Goal: Obtain resource: Obtain resource

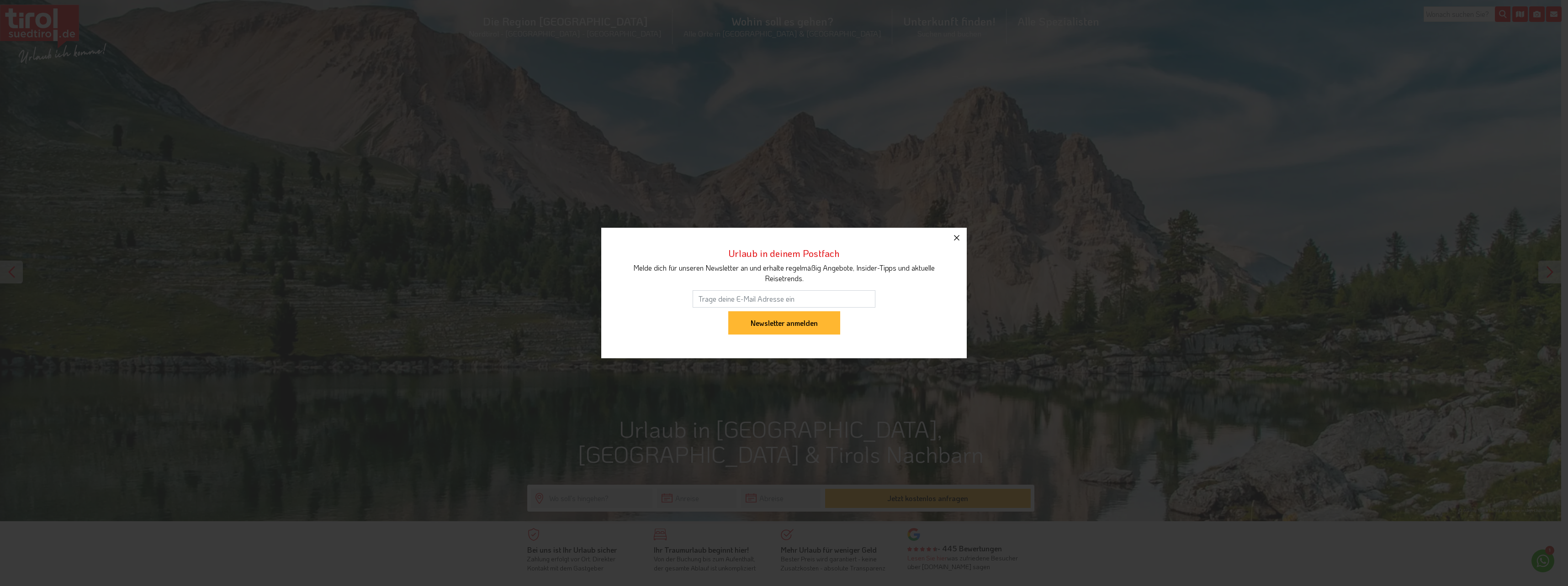
click at [953, 239] on icon "button" at bounding box center [957, 237] width 11 height 11
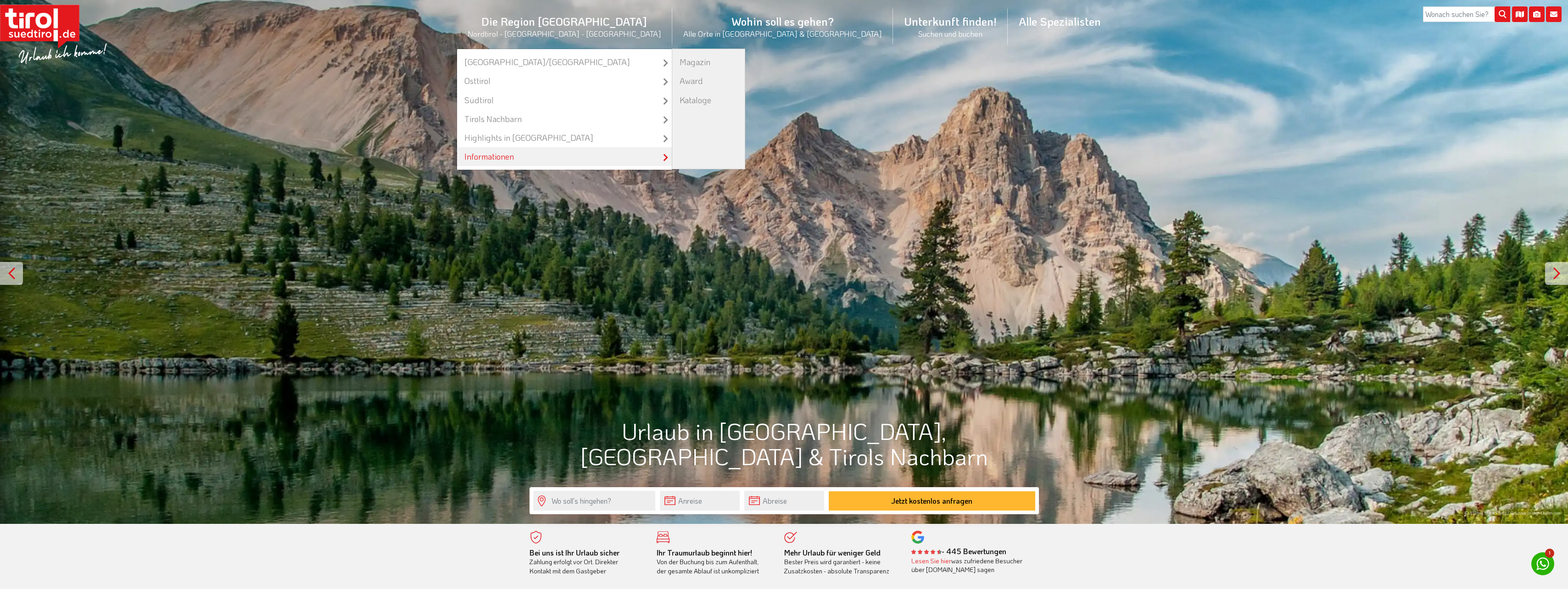
click at [619, 158] on link "Informationen" at bounding box center [564, 156] width 215 height 19
click at [694, 102] on link "Kataloge" at bounding box center [709, 100] width 73 height 19
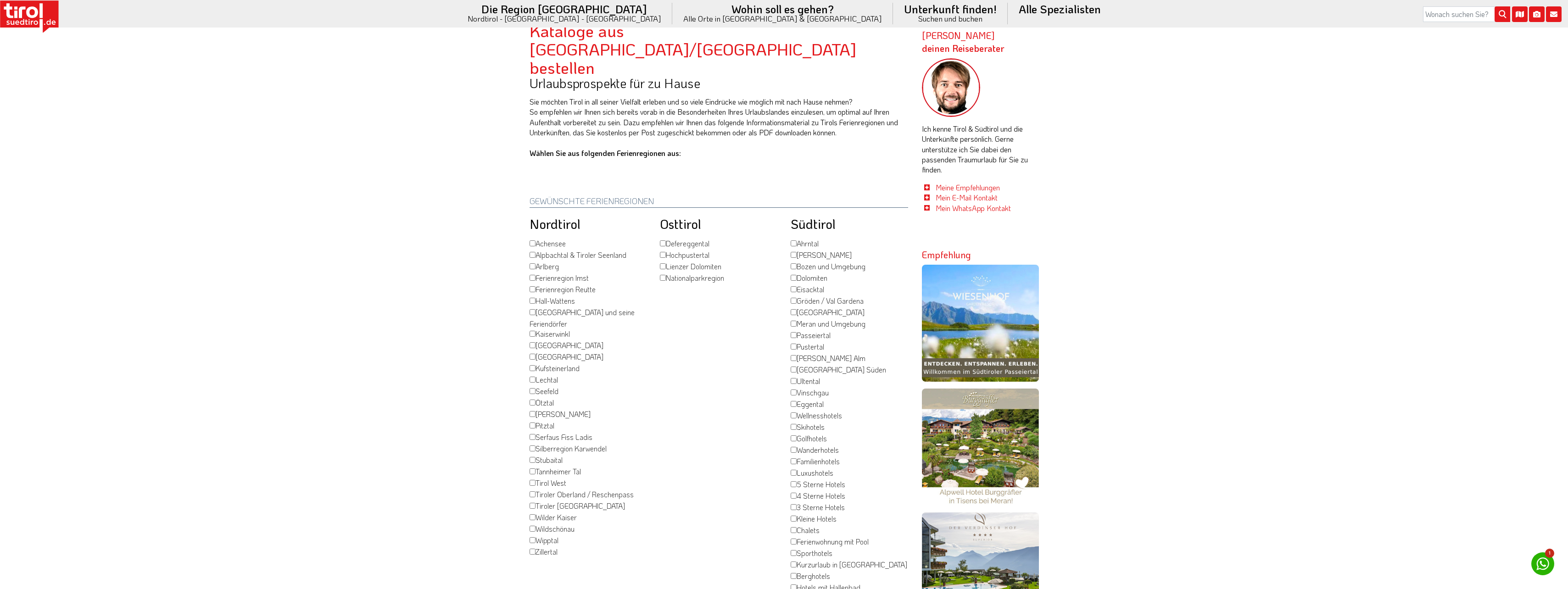
scroll to position [46, 0]
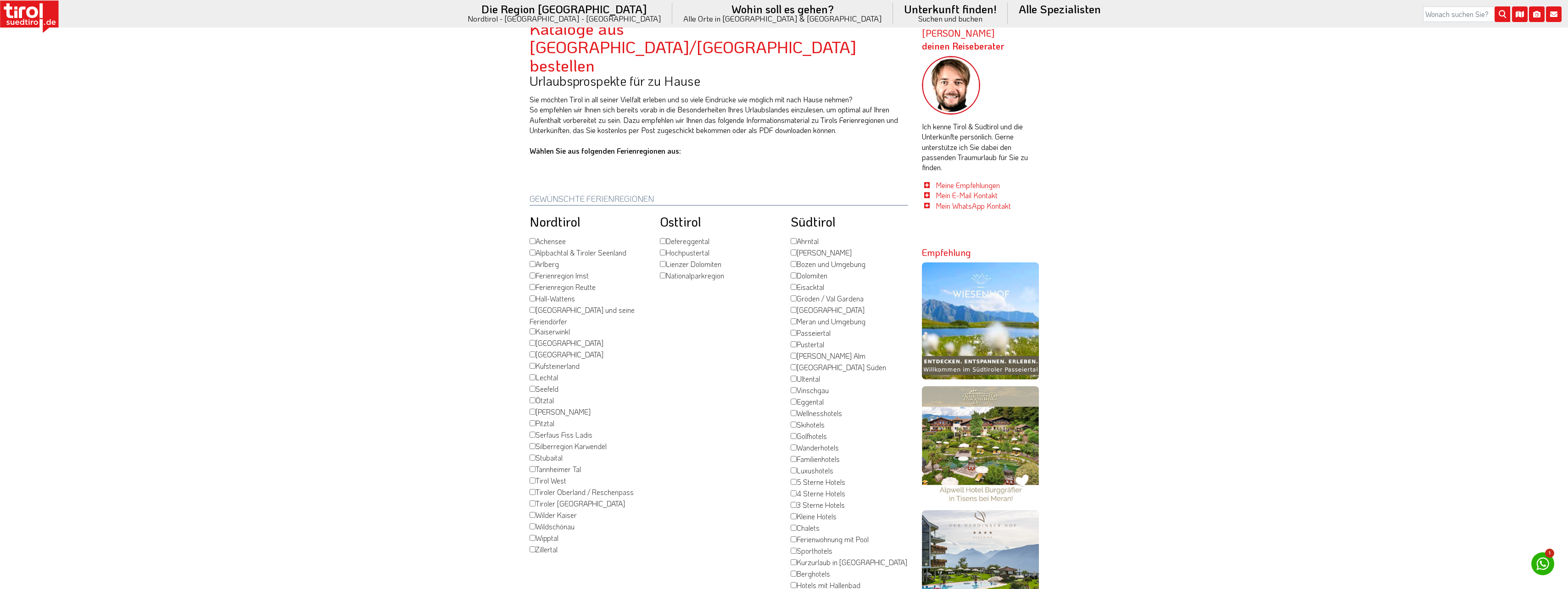
click at [553, 248] on label "Alpbachtal & Tiroler Seenland" at bounding box center [578, 253] width 97 height 11
click at [536, 250] on input "Alpbachtal & Tiroler Seenland" at bounding box center [533, 253] width 6 height 6
checkbox input "true"
click at [554, 350] on label "[GEOGRAPHIC_DATA]" at bounding box center [567, 355] width 74 height 11
click at [536, 352] on input "[GEOGRAPHIC_DATA]" at bounding box center [533, 355] width 6 height 6
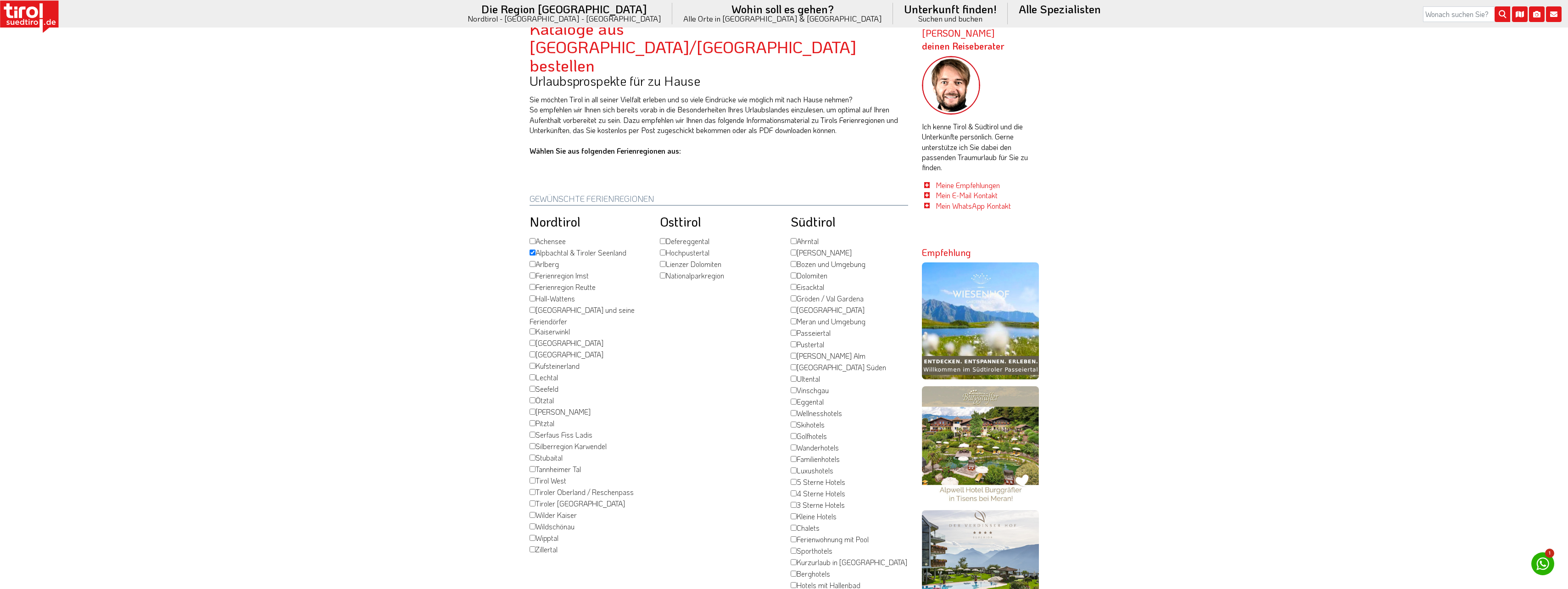
checkbox input "true"
click at [556, 510] on label "Wilder Kaiser" at bounding box center [553, 516] width 47 height 11
click at [536, 512] on input "Wilder Kaiser" at bounding box center [533, 515] width 6 height 6
checkbox input "true"
click at [560, 499] on label "Tiroler [GEOGRAPHIC_DATA]" at bounding box center [577, 504] width 96 height 11
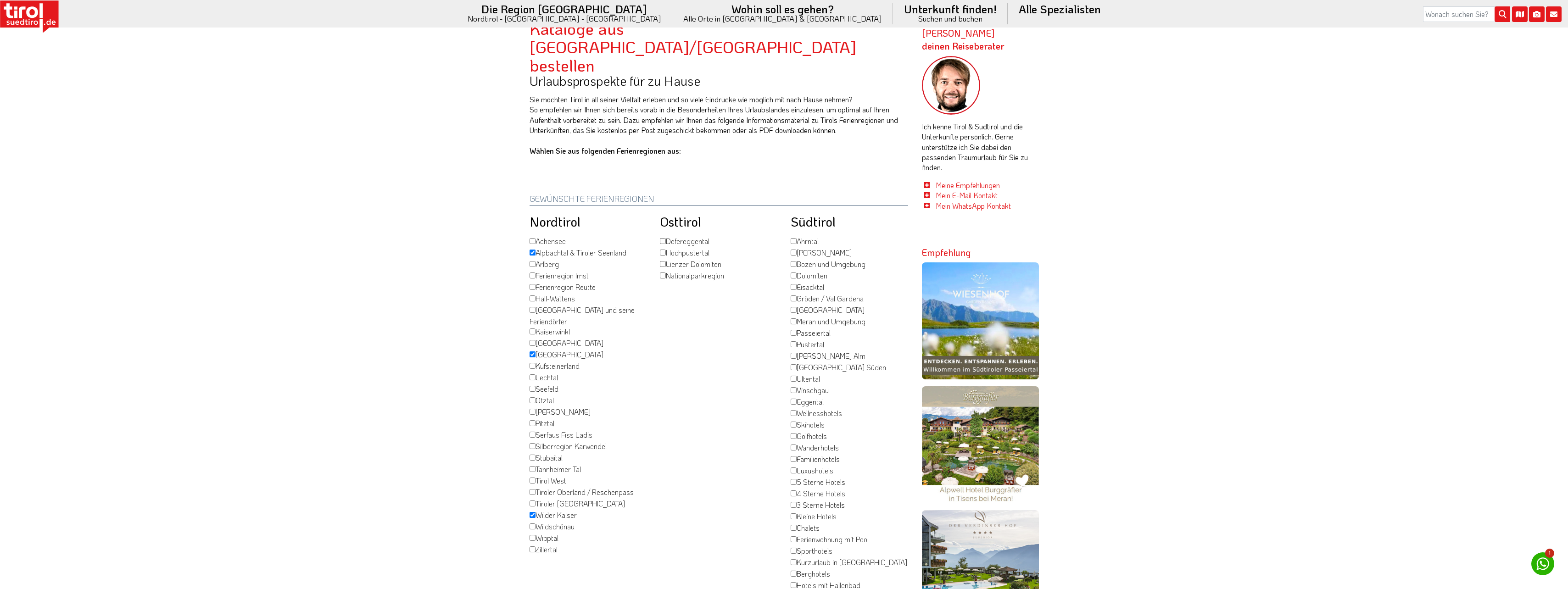
click at [536, 501] on input "Tiroler [GEOGRAPHIC_DATA]" at bounding box center [533, 504] width 6 height 6
checkbox input "true"
click at [554, 545] on label "Zillertal" at bounding box center [544, 550] width 28 height 11
click at [536, 547] on input "Zillertal" at bounding box center [533, 550] width 6 height 6
checkbox input "true"
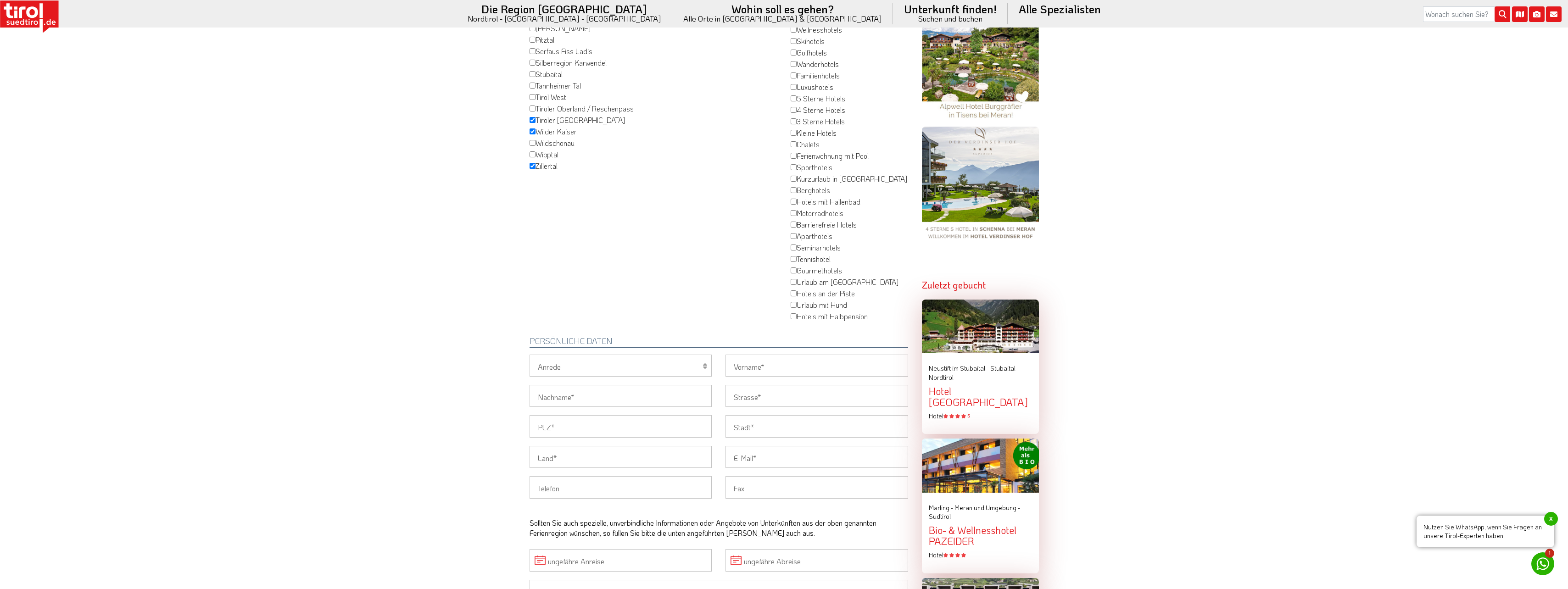
scroll to position [459, 0]
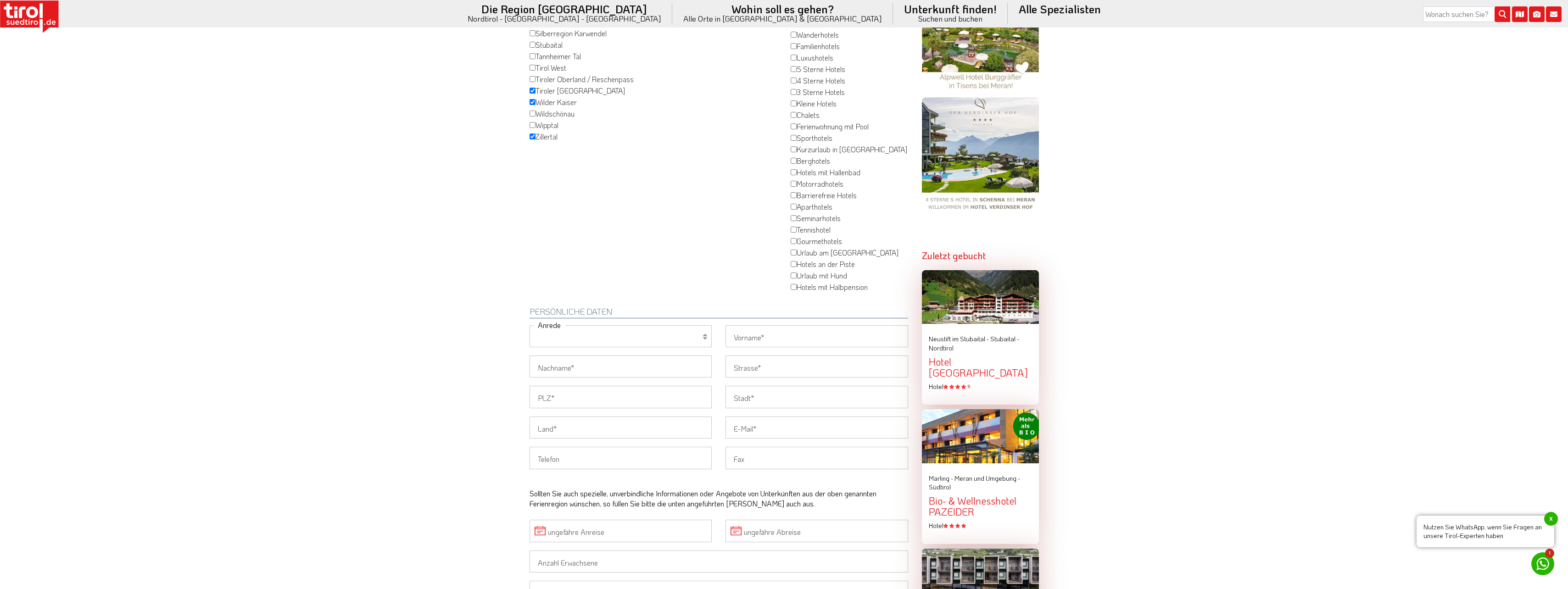
click at [626, 325] on select "Herr Frau Familie" at bounding box center [621, 336] width 183 height 22
select select "Frau"
click at [530, 325] on select "Herr Frau Familie" at bounding box center [621, 336] width 183 height 22
click at [755, 325] on input "Vorname" at bounding box center [816, 336] width 183 height 22
type input "[PERSON_NAME]"
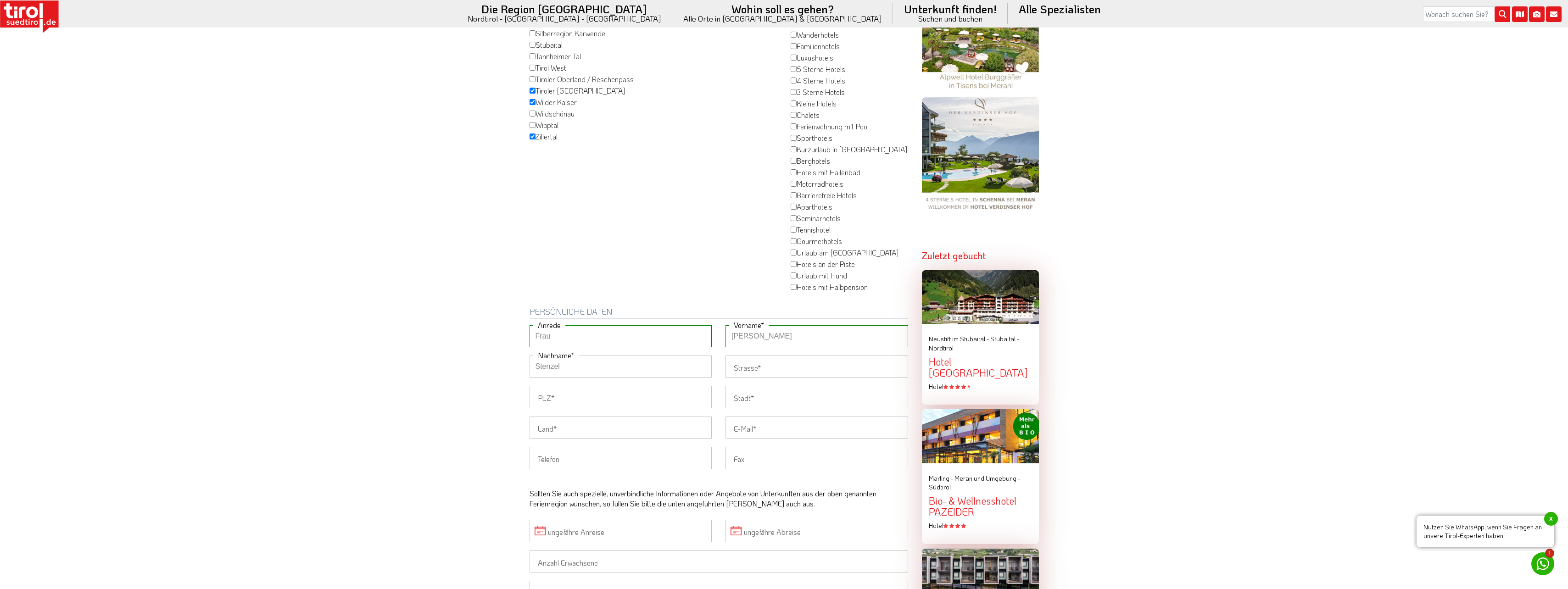
type input "Stenzel"
type input "Elisabethstr. 13"
type input "37194"
type input "Bodenfelde"
type input "[GEOGRAPHIC_DATA]"
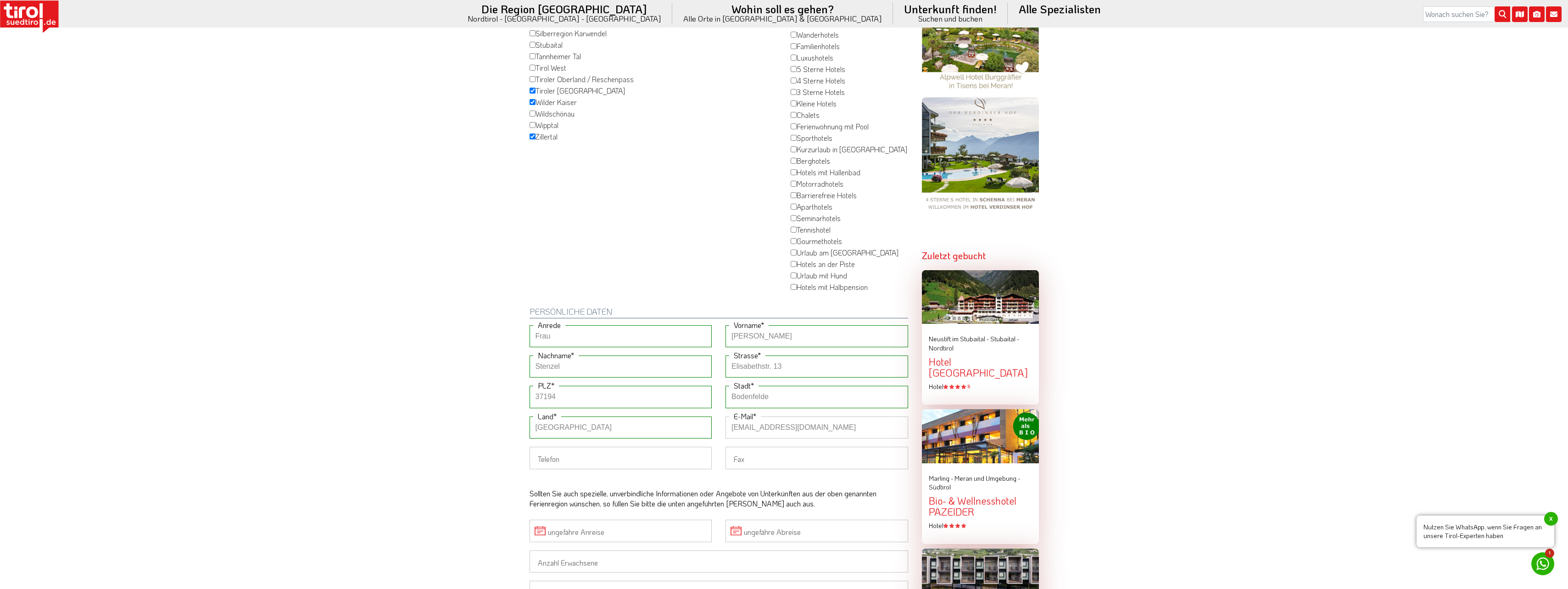
type input "[EMAIL_ADDRESS][DOMAIN_NAME]"
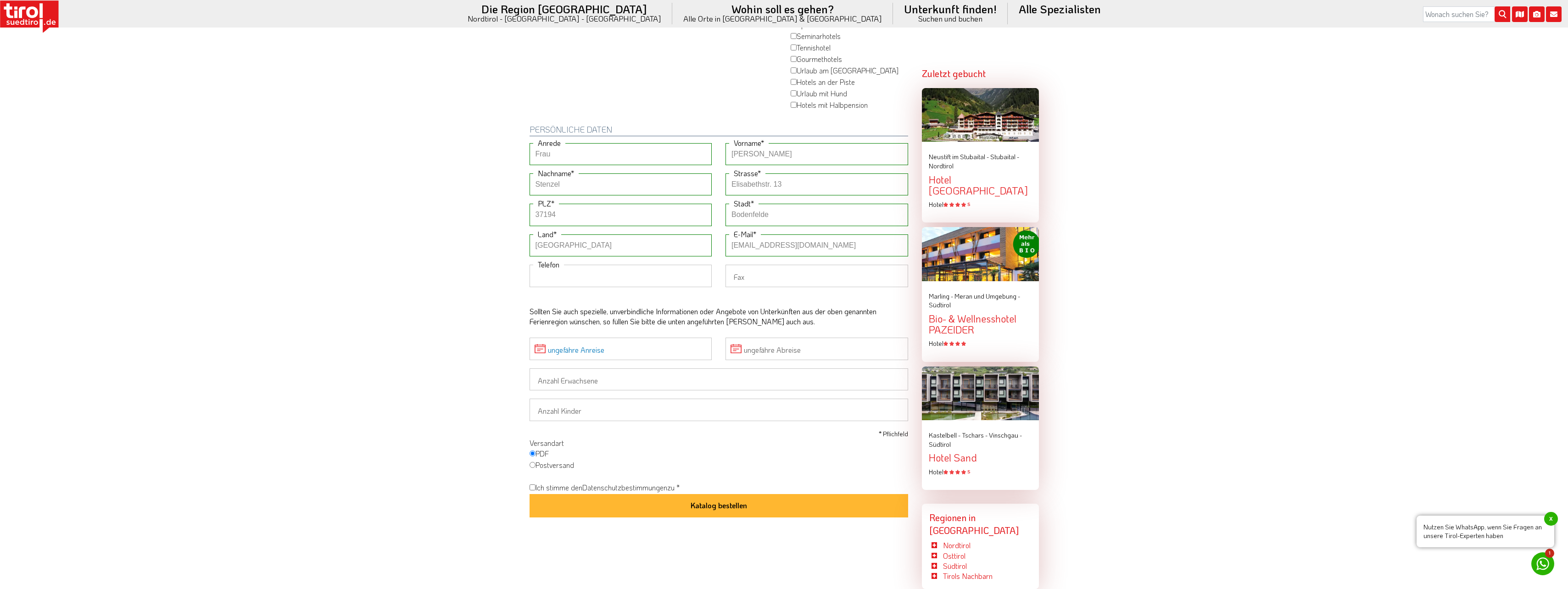
scroll to position [642, 0]
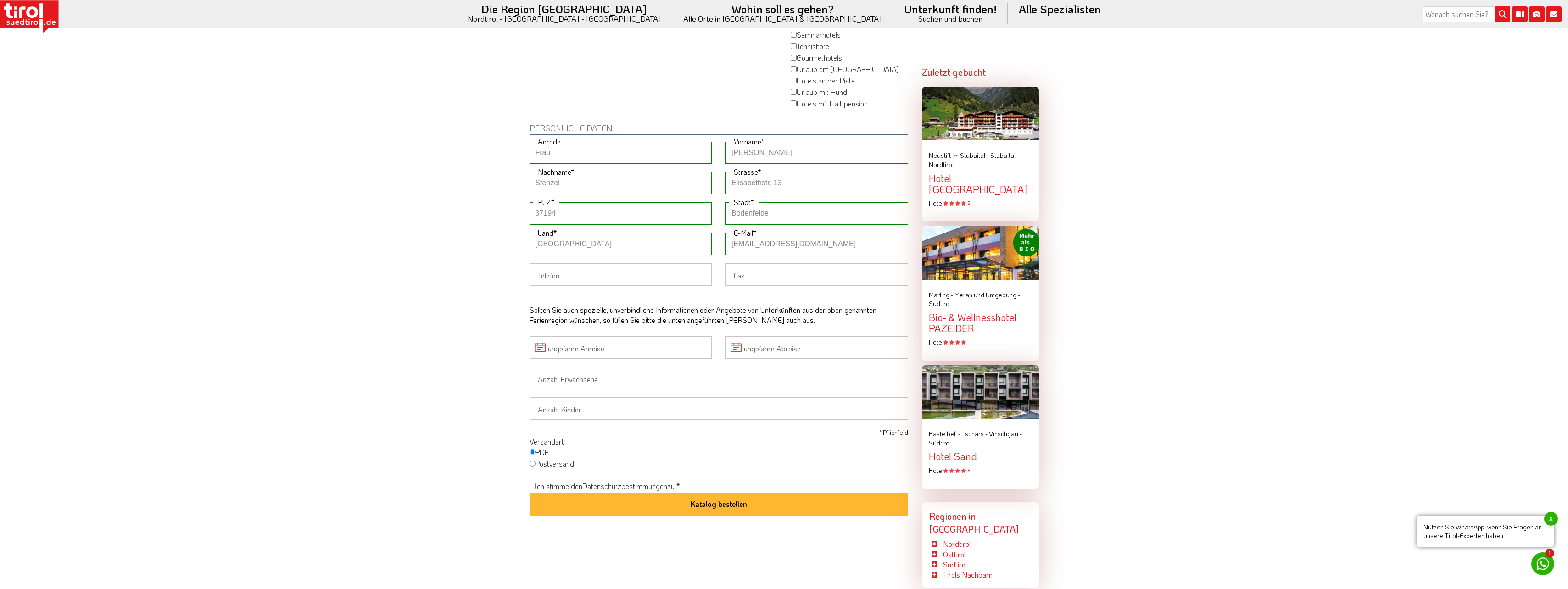
click at [559, 459] on label "Postversand" at bounding box center [552, 464] width 44 height 11
click at [536, 461] on input "Postversand" at bounding box center [533, 464] width 6 height 6
radio input "true"
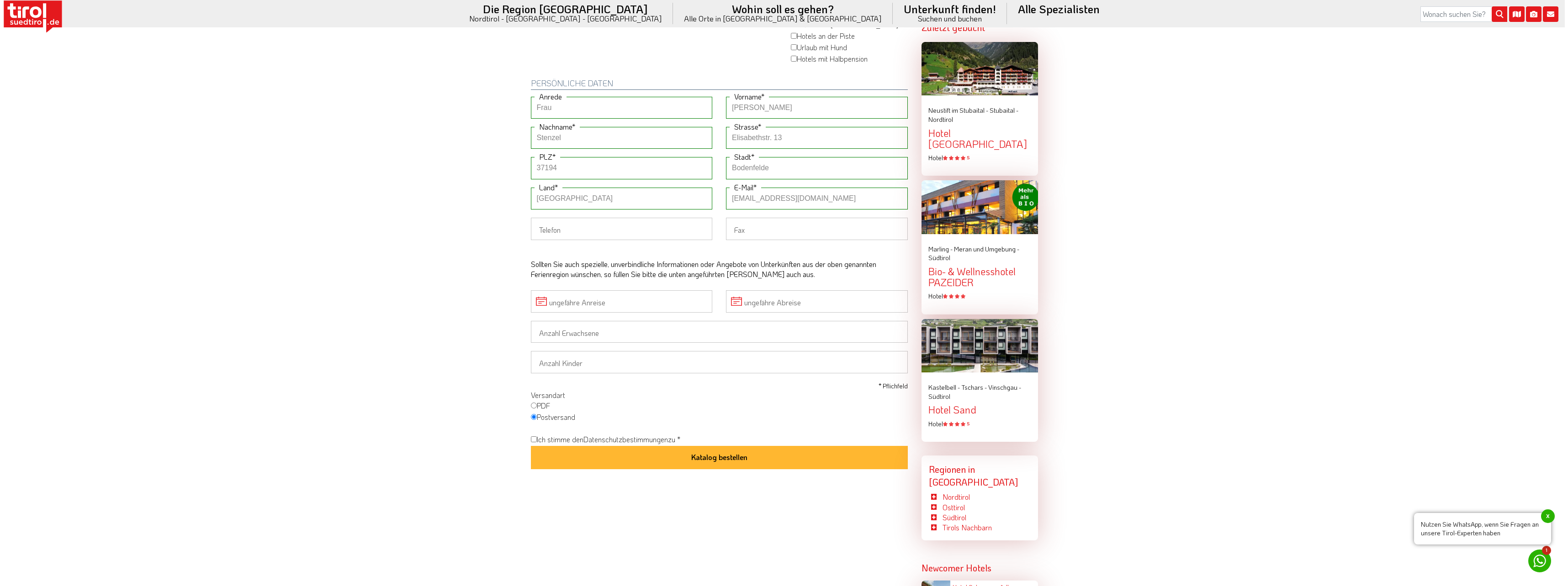
scroll to position [685, 0]
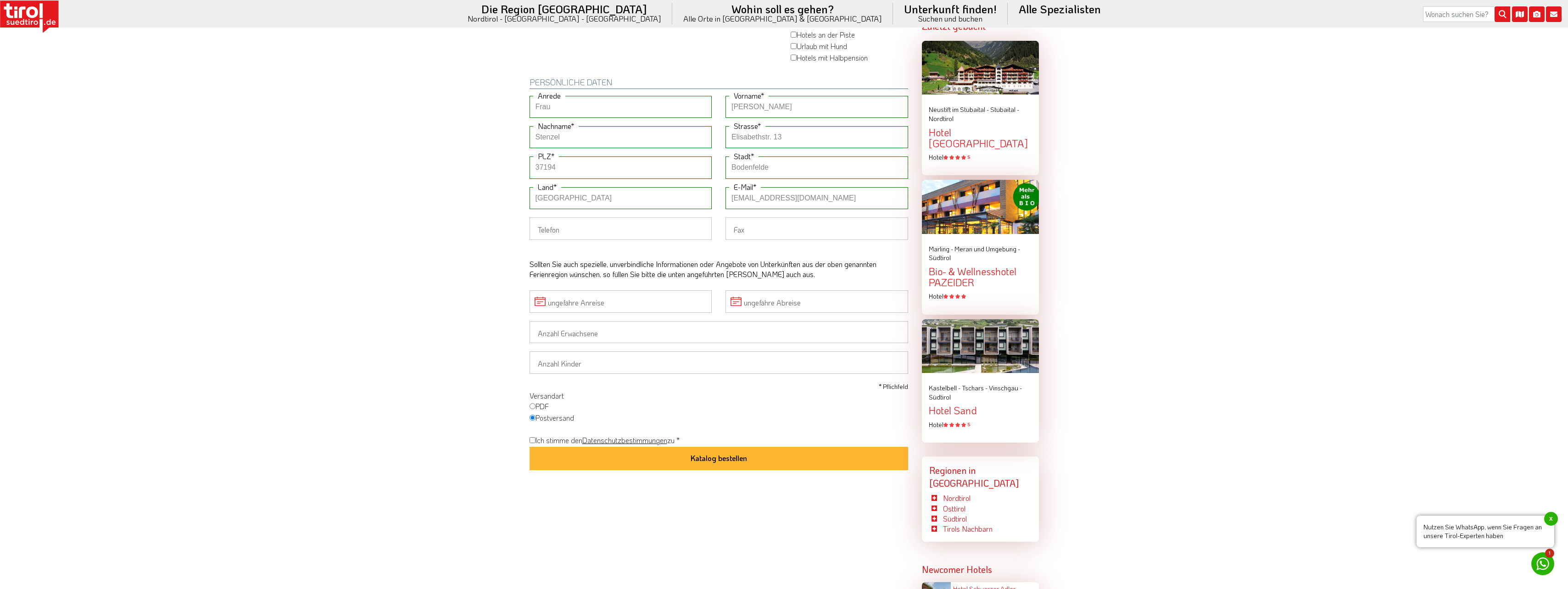
click at [638, 436] on link "Datenschutzbestimmungen" at bounding box center [624, 440] width 85 height 10
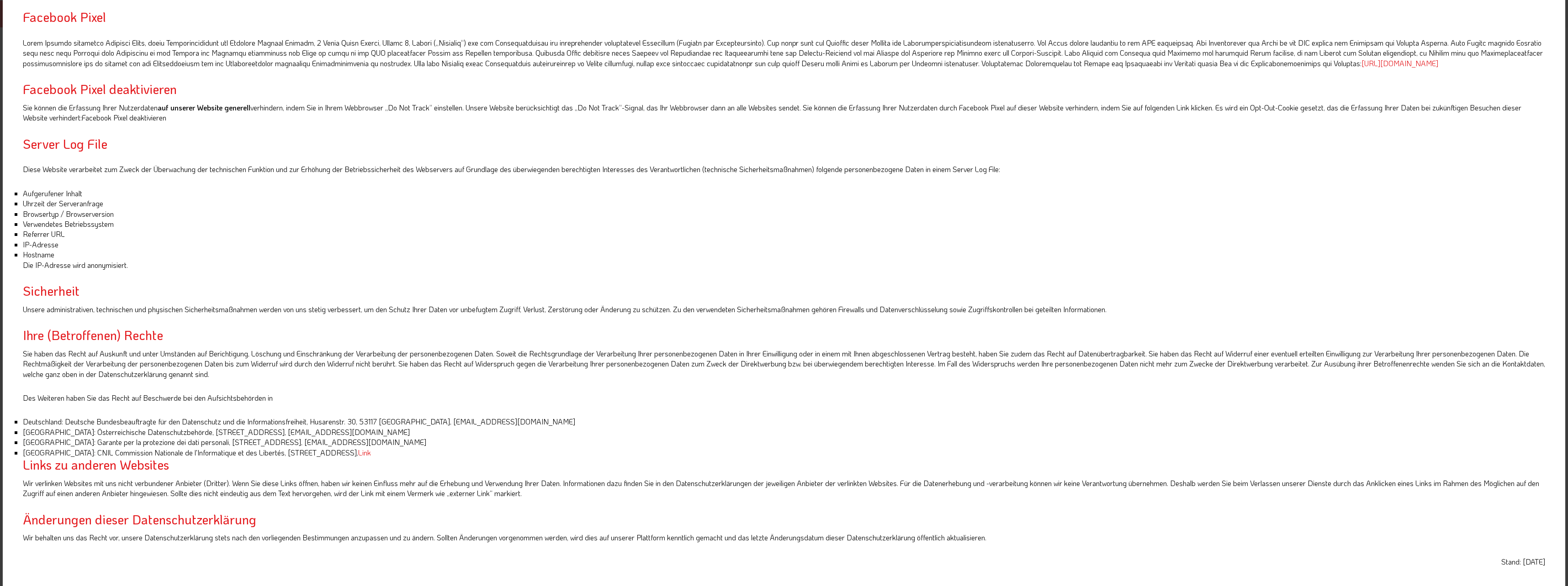
scroll to position [1014, 0]
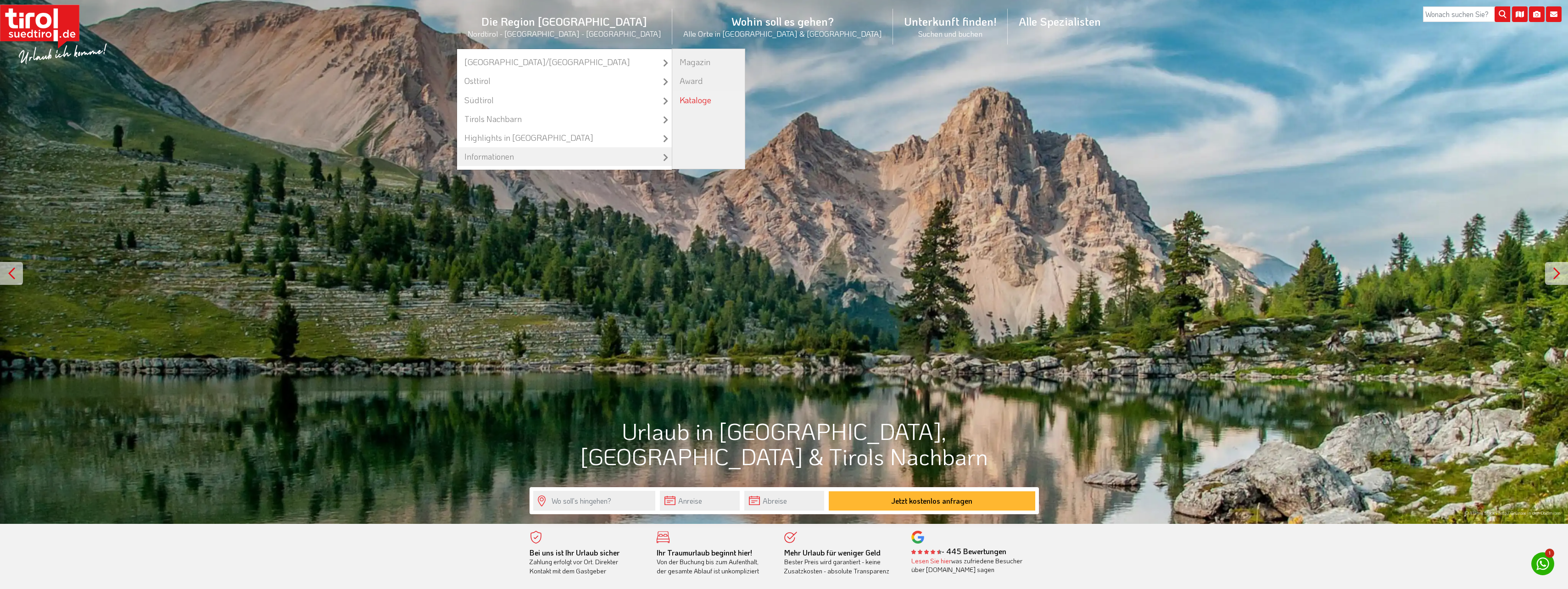
click at [713, 105] on link "Kataloge" at bounding box center [709, 100] width 73 height 19
click at [604, 157] on link "Informationen" at bounding box center [564, 156] width 215 height 19
click at [706, 99] on link "Kataloge" at bounding box center [709, 100] width 73 height 19
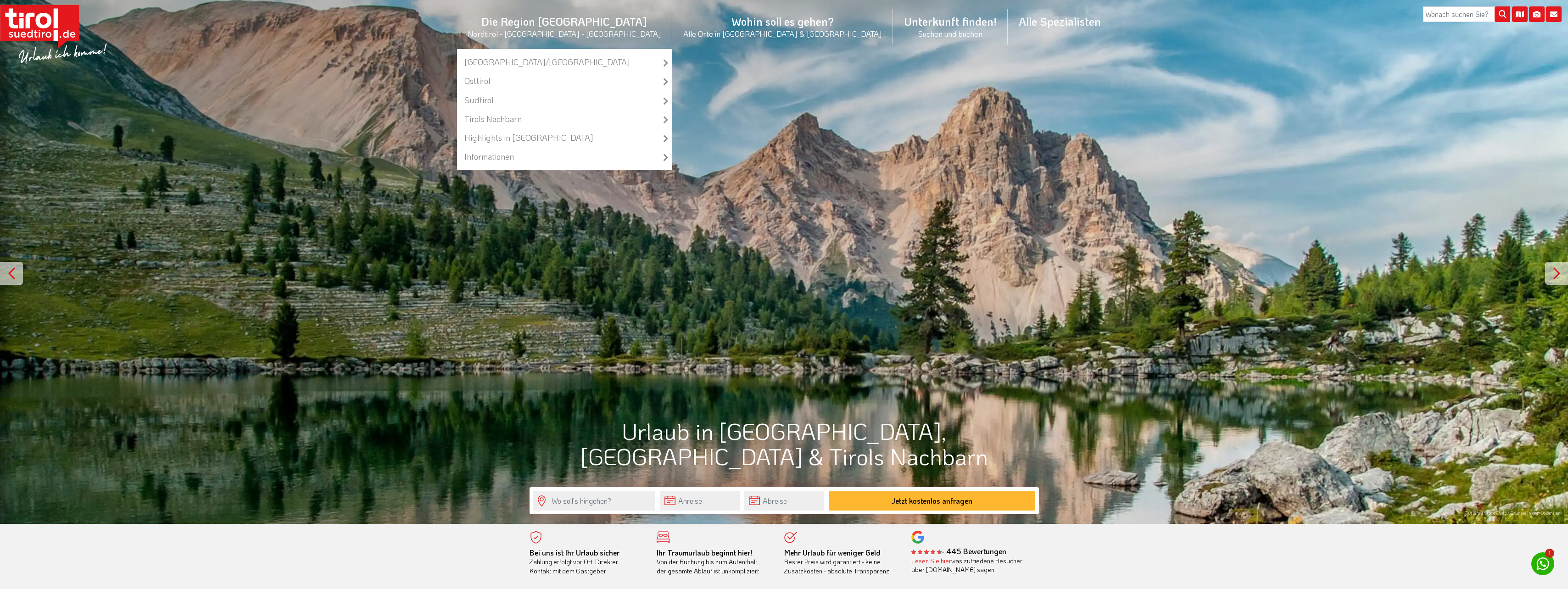
click at [638, 26] on li "Die Region Tirol Nordtirol - Südtirol - Osttirol Tirol/Nordtirol Tirol/Nordtiro…" at bounding box center [564, 27] width 216 height 44
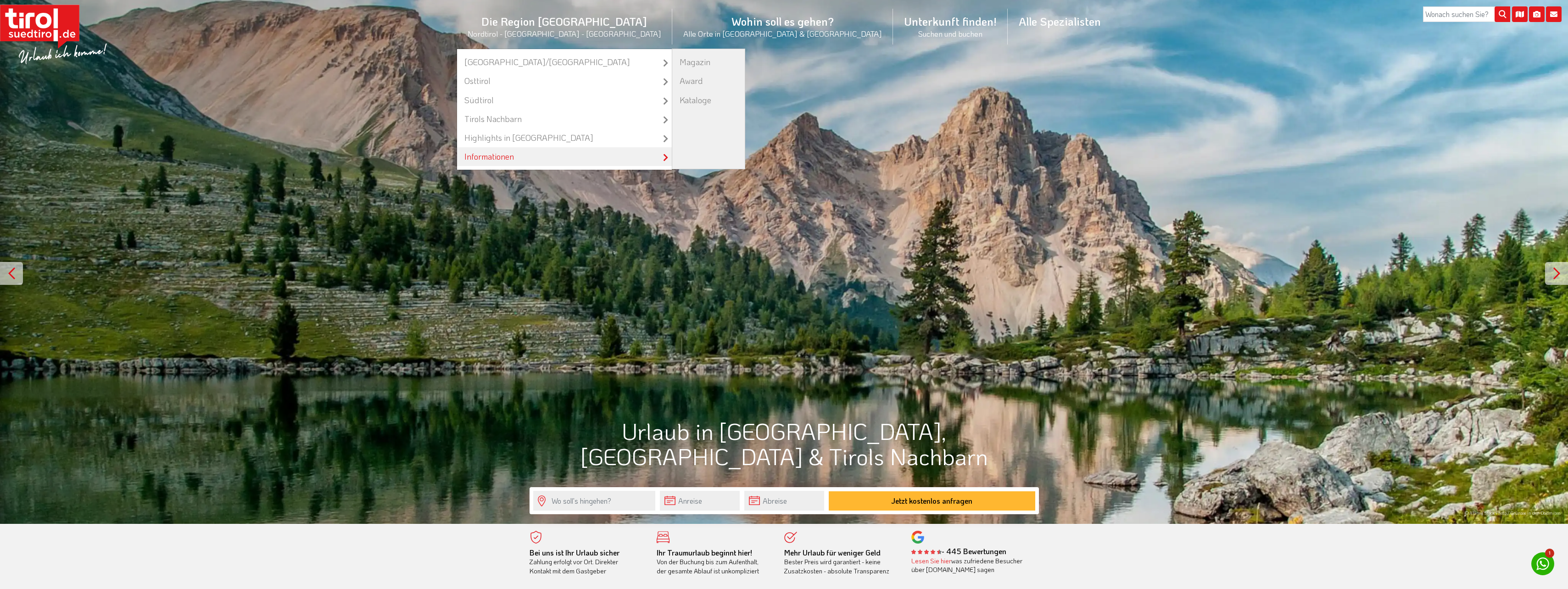
click at [618, 155] on link "Informationen" at bounding box center [564, 156] width 215 height 19
click at [700, 100] on link "Kataloge" at bounding box center [709, 100] width 73 height 19
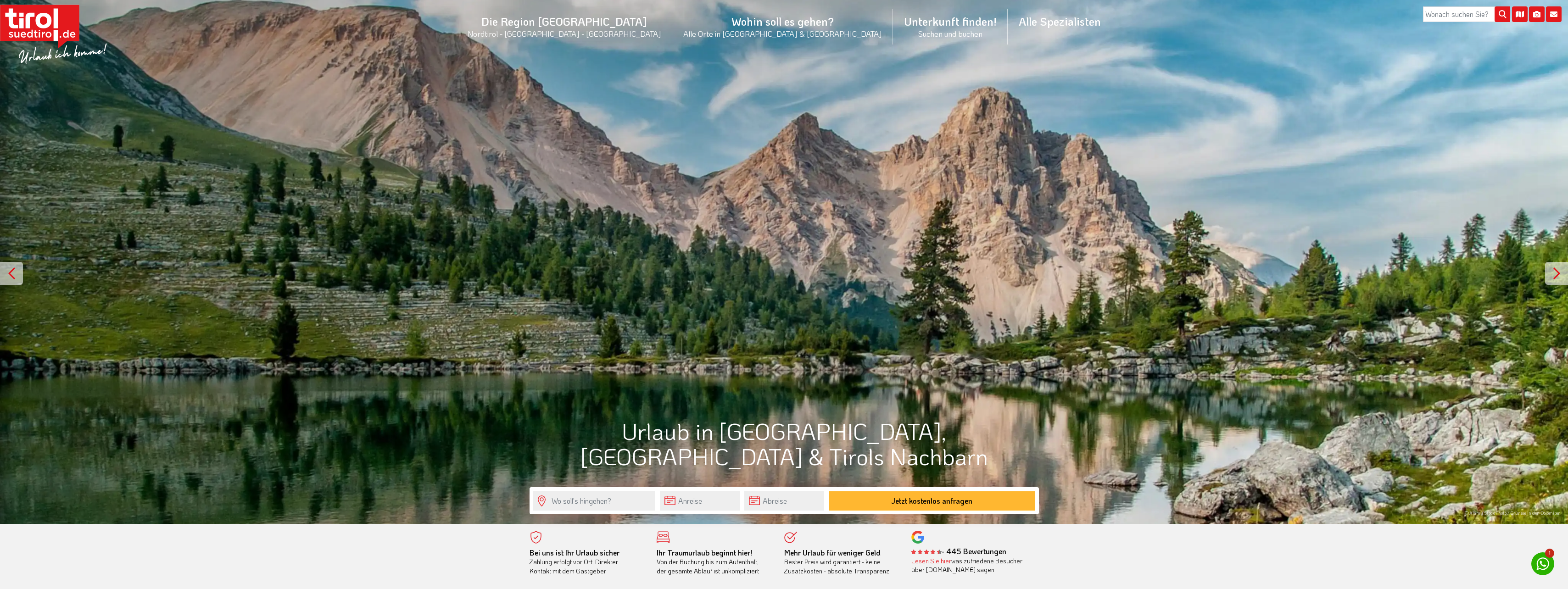
click at [692, 99] on div at bounding box center [784, 262] width 1568 height 524
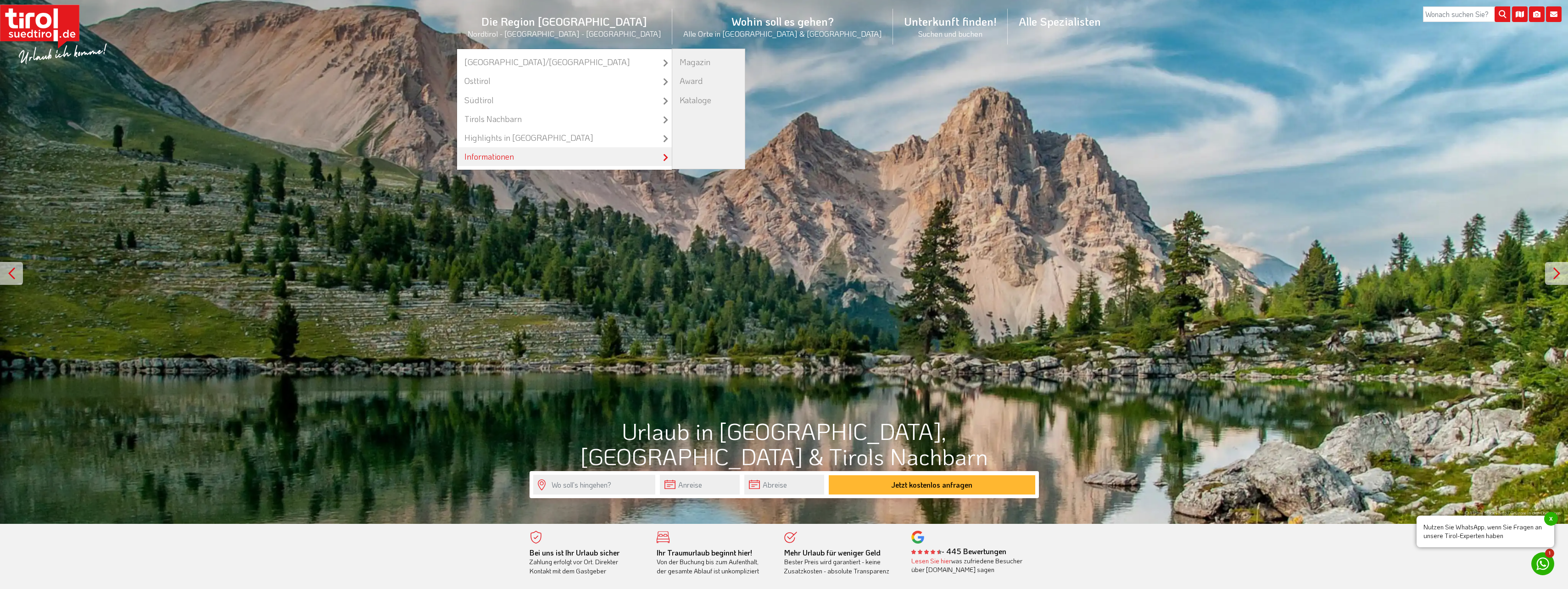
click at [618, 155] on link "Informationen" at bounding box center [564, 156] width 215 height 19
click at [700, 99] on link "Kataloge" at bounding box center [709, 100] width 73 height 19
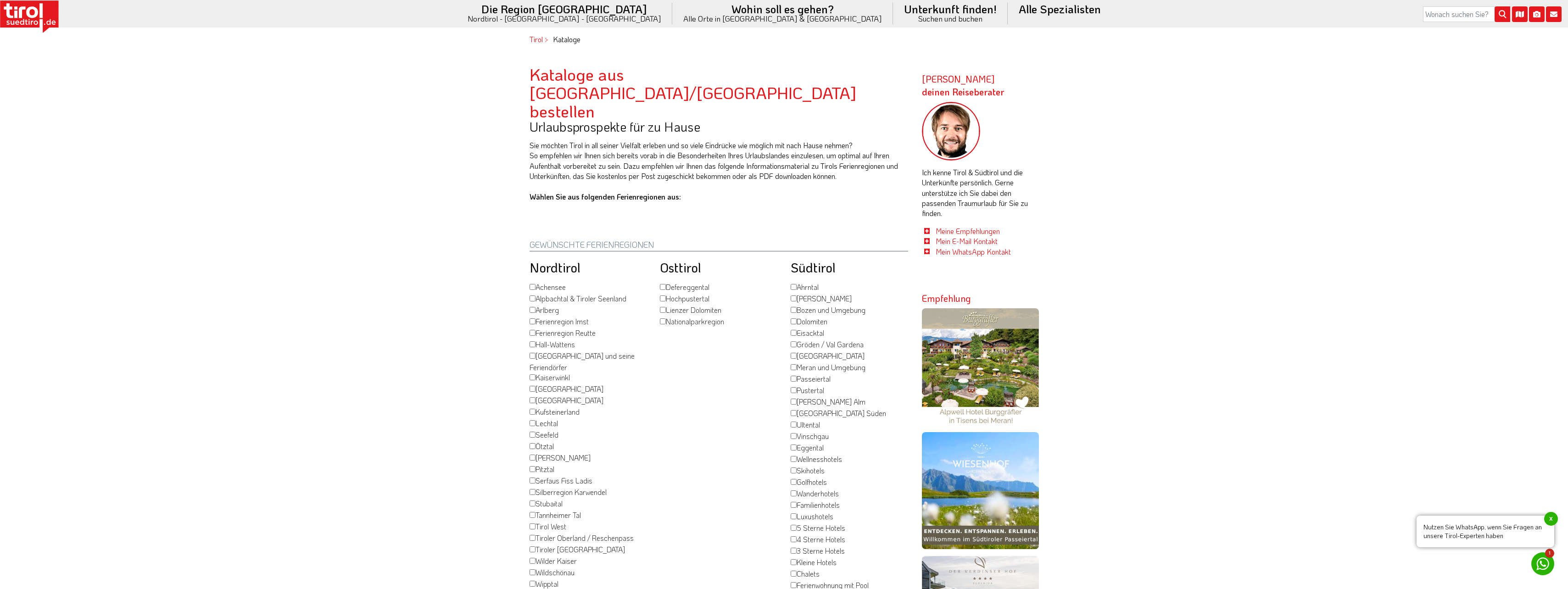
click at [536, 293] on label "Alpbachtal & Tiroler Seenland" at bounding box center [578, 299] width 97 height 11
click at [536, 296] on input "Alpbachtal & Tiroler Seenland" at bounding box center [533, 299] width 6 height 6
checkbox input "true"
click at [550, 396] on label "[GEOGRAPHIC_DATA]" at bounding box center [567, 401] width 74 height 11
click at [536, 397] on input "[GEOGRAPHIC_DATA]" at bounding box center [533, 400] width 6 height 6
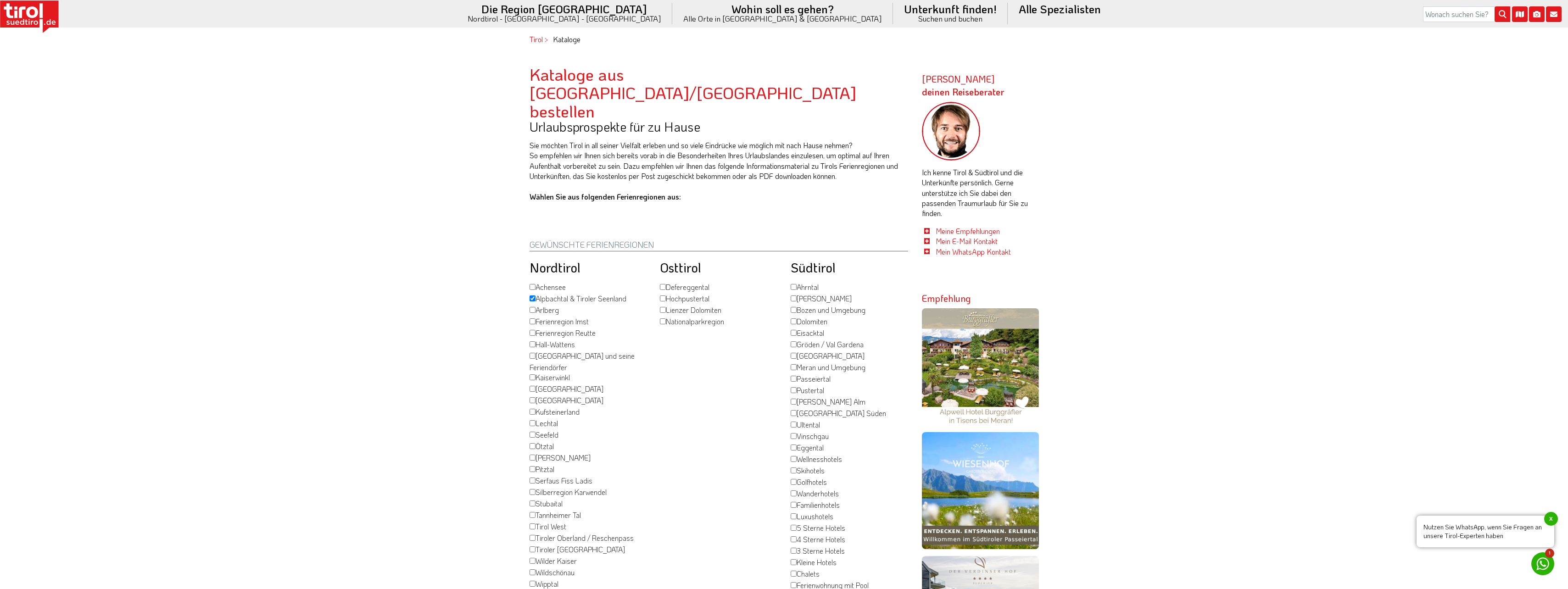
checkbox input "true"
click at [548, 522] on label "Tirol West" at bounding box center [548, 527] width 37 height 11
click at [536, 524] on input "Tirol West" at bounding box center [533, 527] width 6 height 6
click at [548, 522] on label "Tirol West" at bounding box center [548, 527] width 37 height 11
click at [536, 524] on input "Tirol West" at bounding box center [533, 527] width 6 height 6
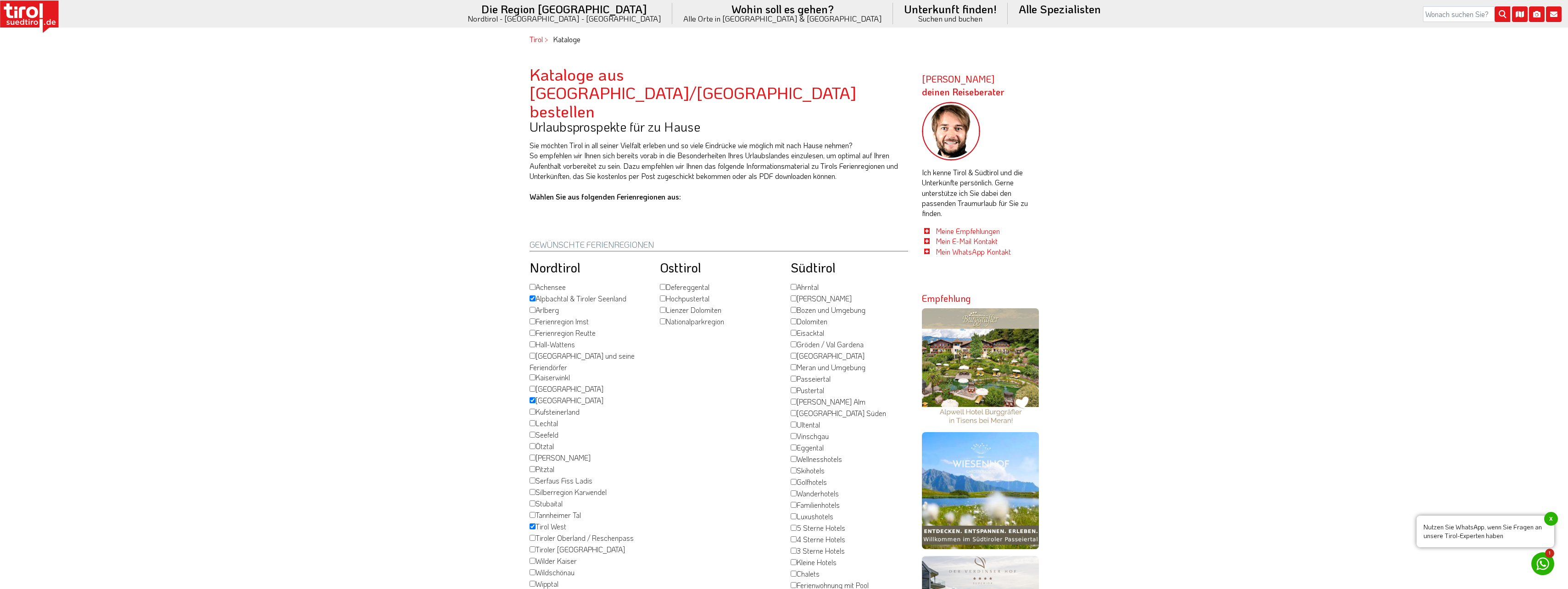
checkbox input "false"
click at [551, 545] on label "Tiroler [GEOGRAPHIC_DATA]" at bounding box center [577, 550] width 96 height 11
click at [536, 547] on input "Tiroler [GEOGRAPHIC_DATA]" at bounding box center [533, 550] width 6 height 6
checkbox input "true"
click at [550, 556] on label "Wilder Kaiser" at bounding box center [553, 562] width 47 height 11
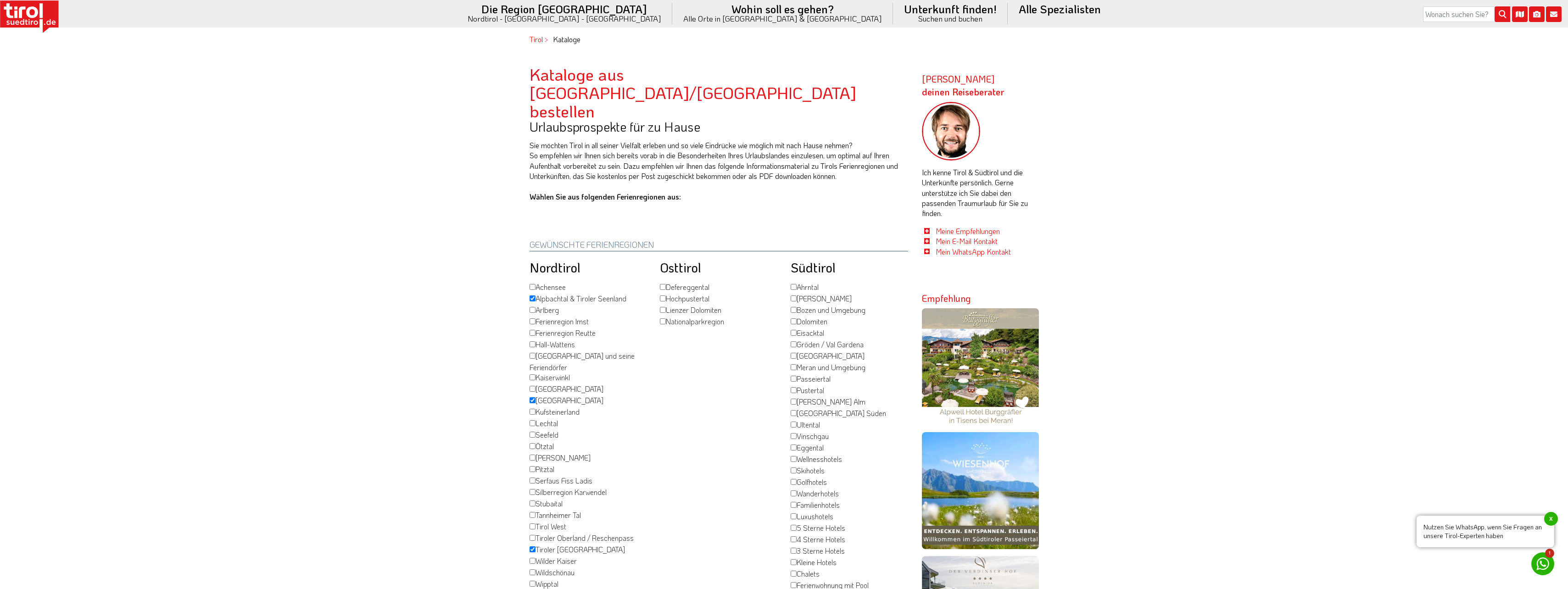
click at [536, 558] on input "Wilder Kaiser" at bounding box center [533, 561] width 6 height 6
checkbox input "true"
click at [551, 589] on label "Zillertal" at bounding box center [544, 596] width 28 height 11
click at [536, 589] on input "Zillertal" at bounding box center [533, 596] width 6 height 6
checkbox input "true"
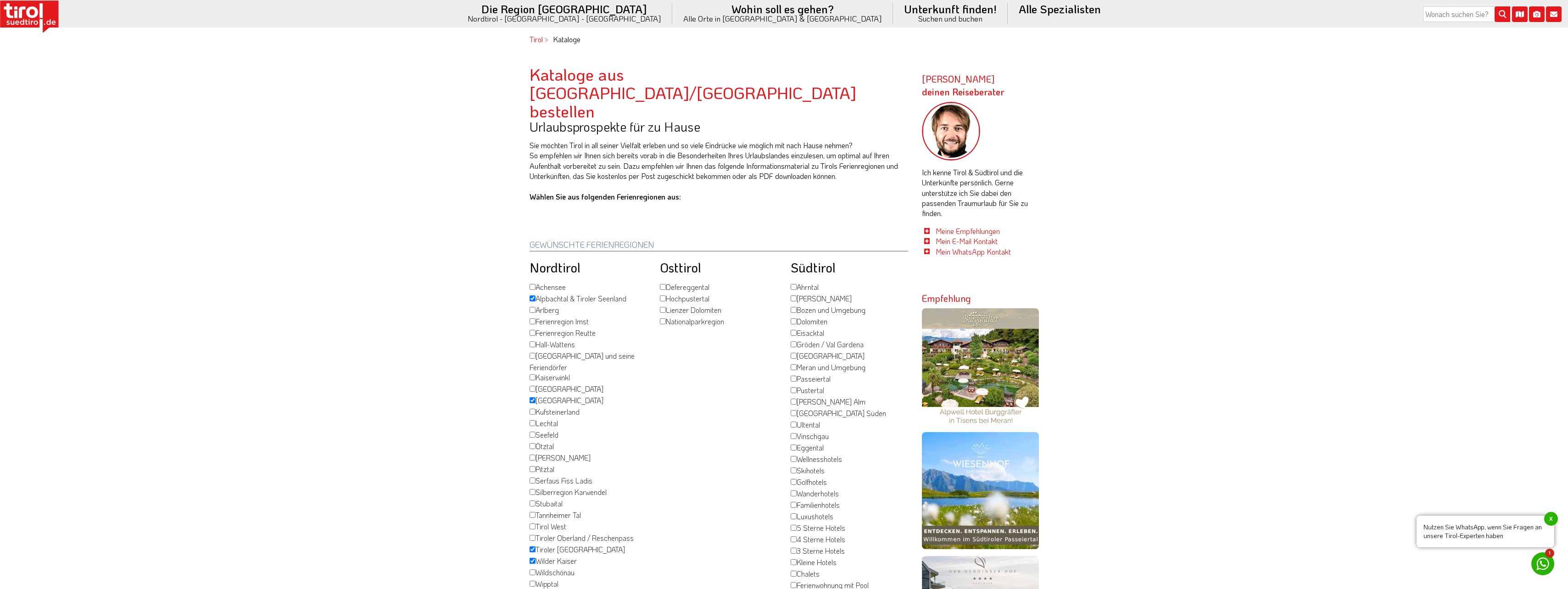
click at [687, 305] on label "Lienzer Dolomiten" at bounding box center [690, 310] width 61 height 11
click at [666, 307] on input "Lienzer Dolomiten" at bounding box center [663, 310] width 6 height 6
checkbox input "true"
click at [810, 316] on label "Dolomiten" at bounding box center [809, 322] width 37 height 11
click at [796, 319] on input "Dolomiten" at bounding box center [793, 322] width 6 height 6
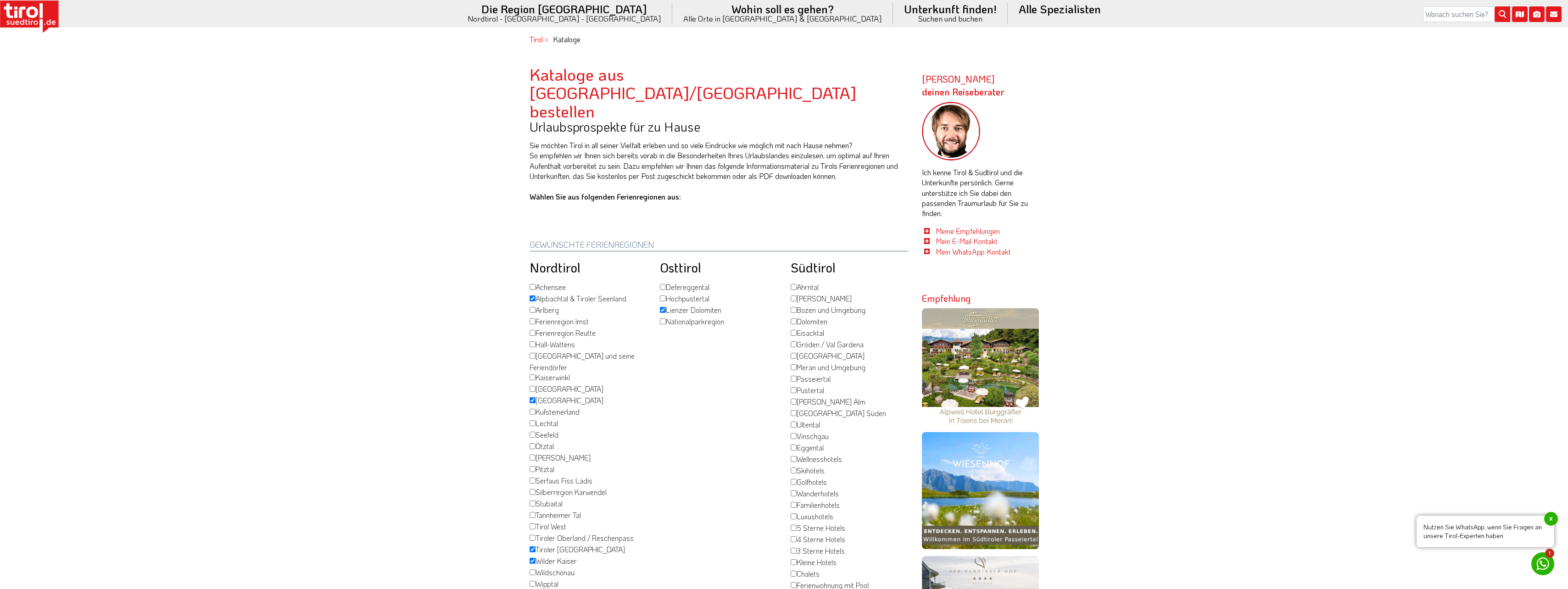
checkbox input "true"
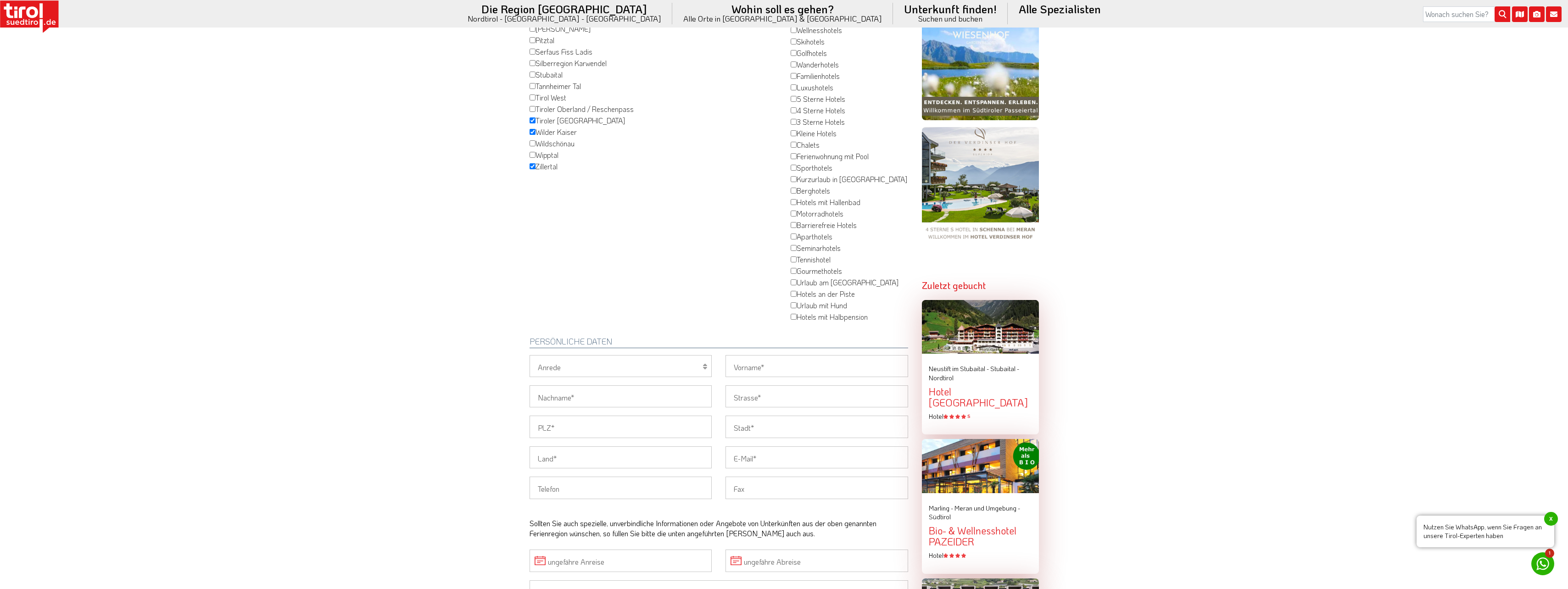
scroll to position [459, 0]
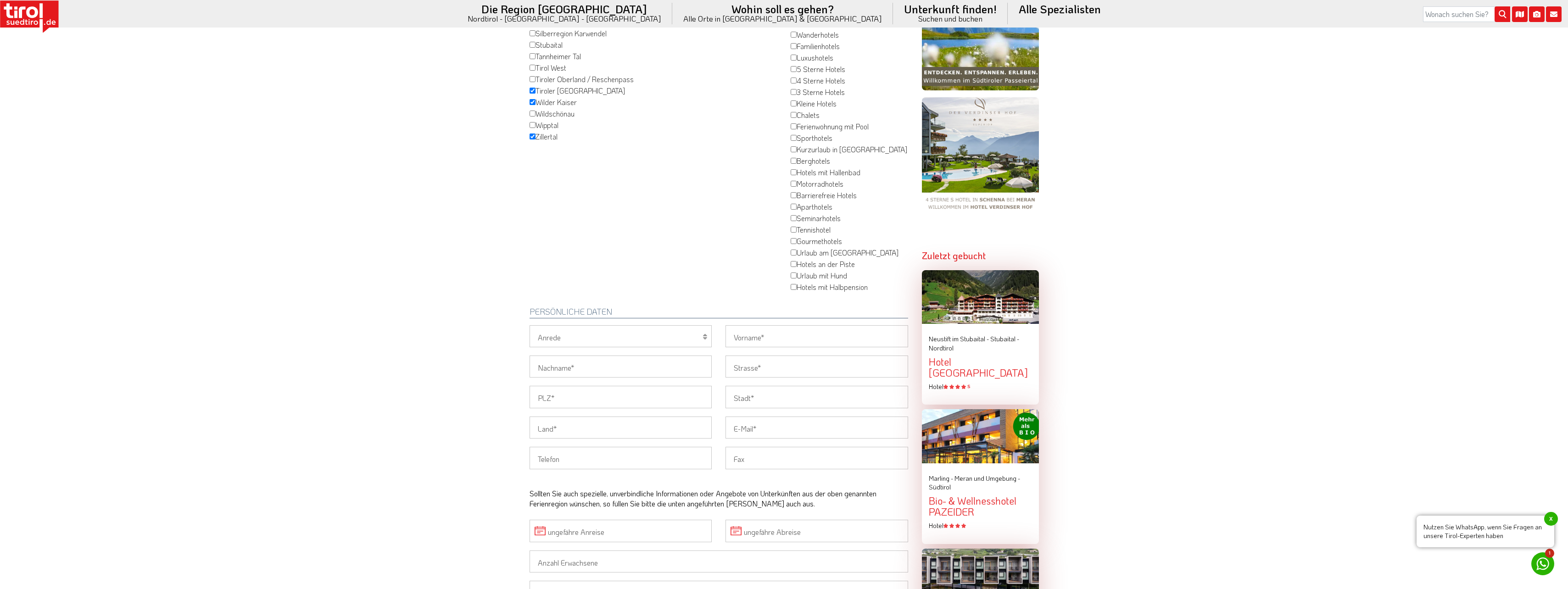
click at [633, 325] on select "Herr Frau Familie" at bounding box center [621, 336] width 183 height 22
select select "Frau"
click at [530, 325] on select "Herr Frau Familie" at bounding box center [621, 336] width 183 height 22
drag, startPoint x: 729, startPoint y: 301, endPoint x: 733, endPoint y: 305, distance: 5.7
click at [729, 325] on input "Vorname" at bounding box center [816, 336] width 183 height 22
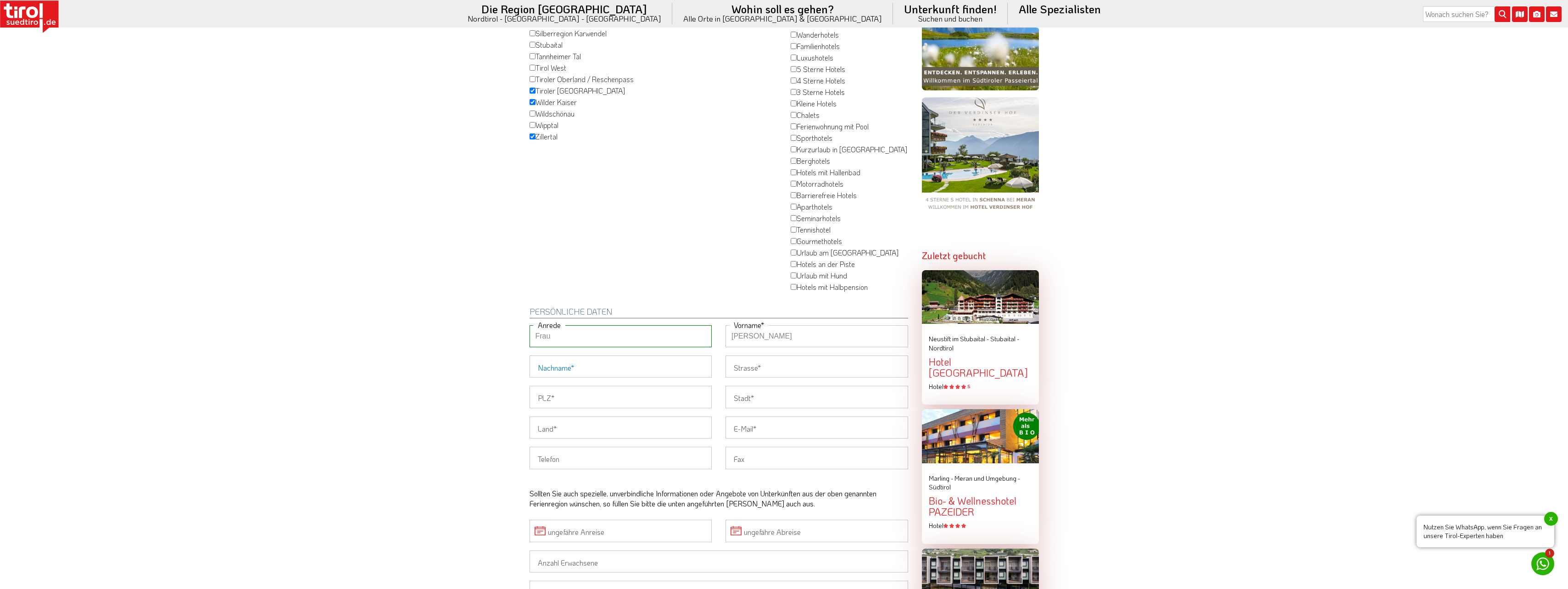
type input "[PERSON_NAME]"
click at [682, 356] on input "Nachname" at bounding box center [621, 367] width 183 height 22
type input "Stenzel"
click at [776, 356] on input "Strasse" at bounding box center [816, 367] width 183 height 22
type input "Elisabethstr. 13"
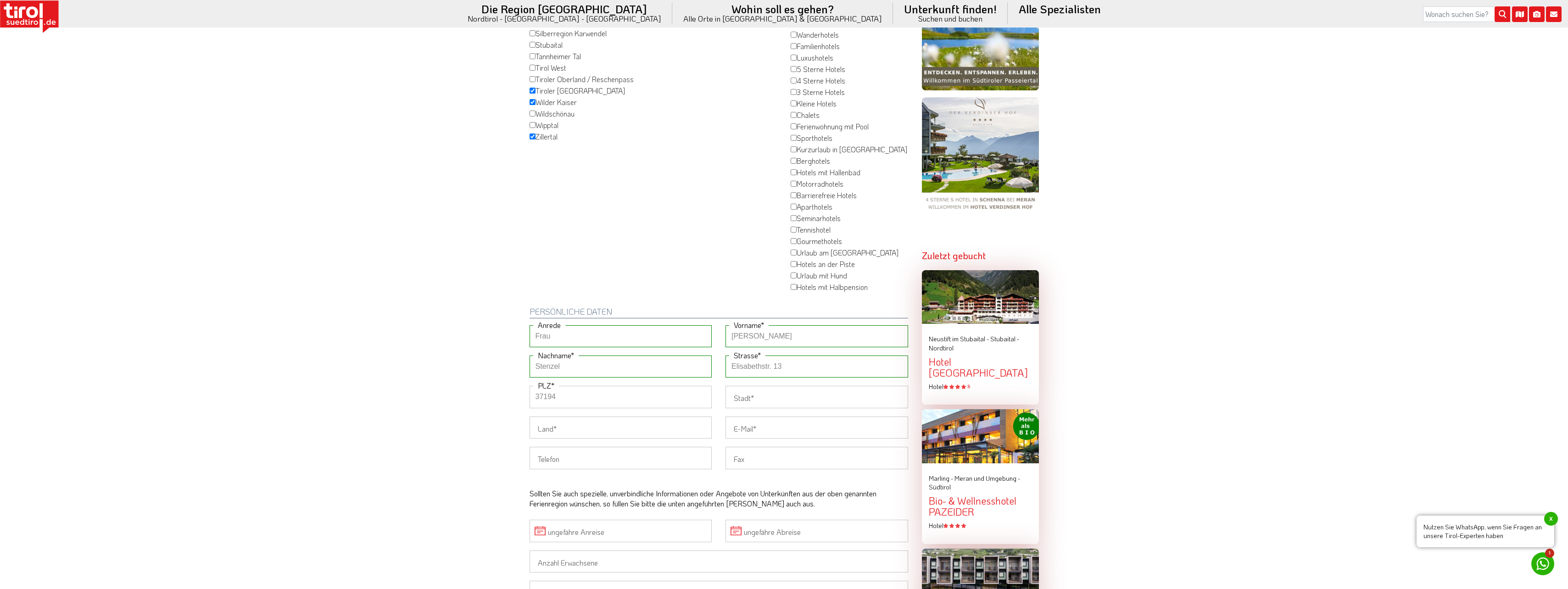
type input "37194"
type input "Bodenfelde"
type input "[GEOGRAPHIC_DATA]"
type input "[EMAIL_ADDRESS][DOMAIN_NAME]"
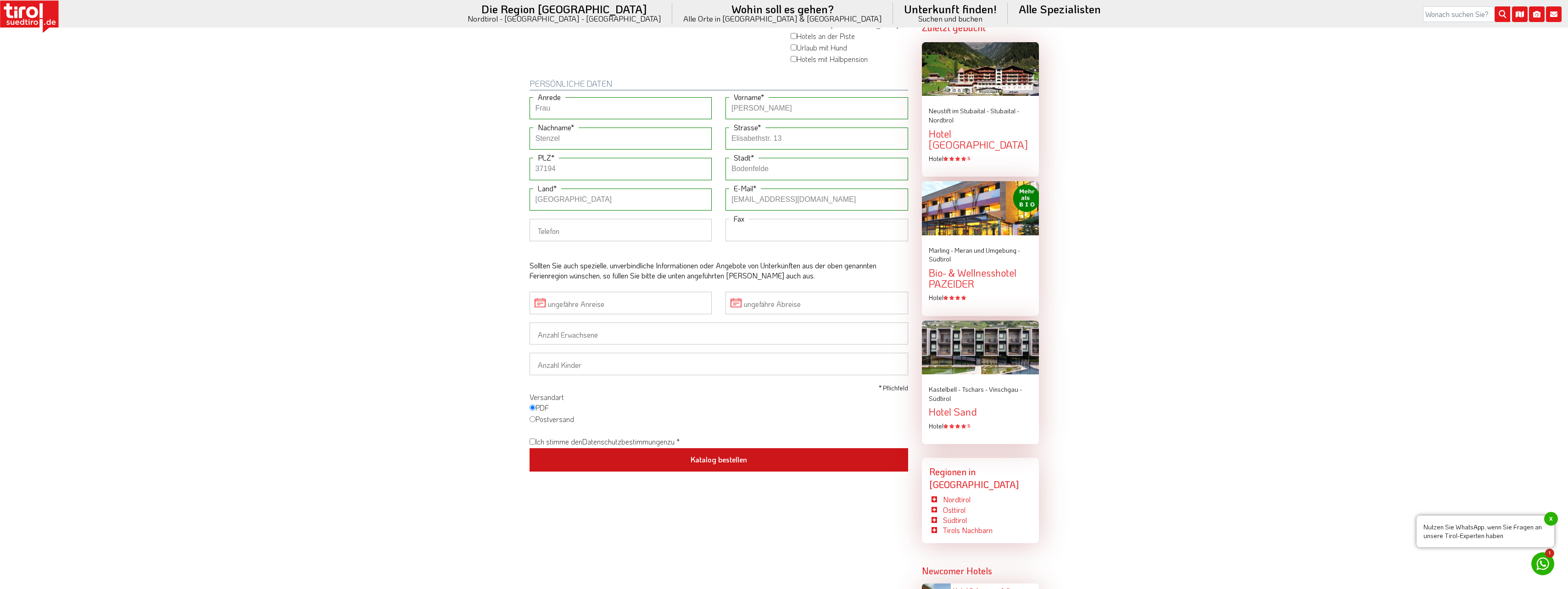
scroll to position [688, 0]
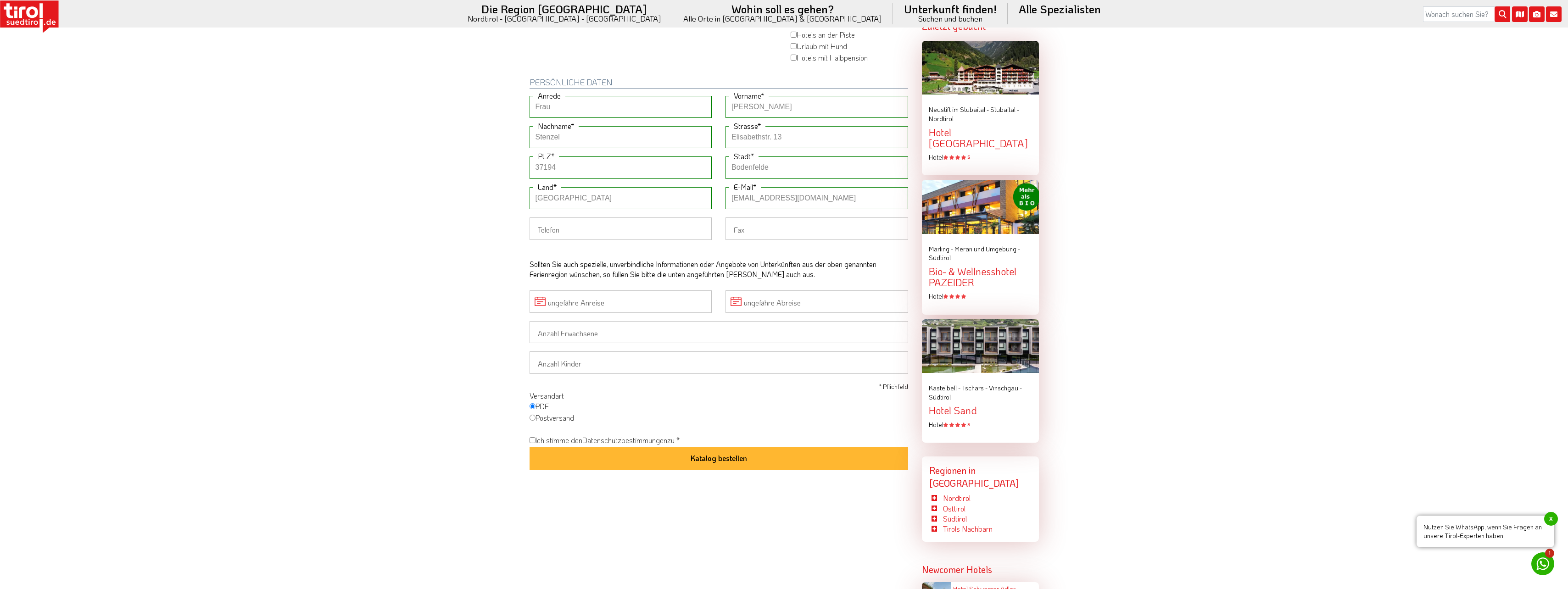
drag, startPoint x: 627, startPoint y: 413, endPoint x: 601, endPoint y: 379, distance: 42.8
click at [610, 381] on div "ungefähre Anreise ungefähre Abreise Anzahl Erwachsene 1 2 3 4 5 6 Anzahl Kinder…" at bounding box center [719, 380] width 393 height 180
click at [572, 413] on label "Postversand" at bounding box center [552, 419] width 44 height 11
click at [562, 413] on label "Postversand" at bounding box center [552, 419] width 44 height 11
click at [536, 415] on input "Postversand" at bounding box center [533, 418] width 6 height 6
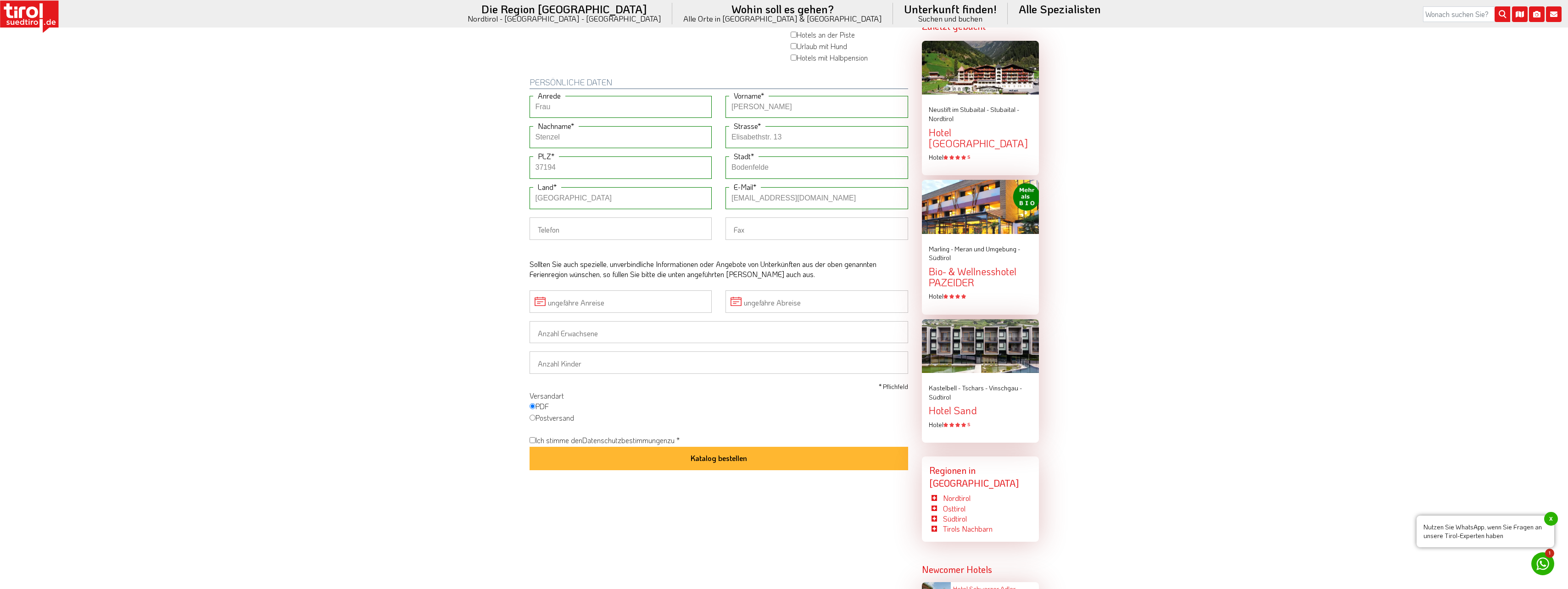
radio input "true"
click at [641, 447] on button "Katalog bestellen" at bounding box center [718, 459] width 378 height 24
click at [533, 437] on input "Dieses Feld ist ein Pflichtfeld. Ich stimme den Datenschutzbestimmungen zu *" at bounding box center [533, 440] width 6 height 6
checkbox input "true"
click at [661, 447] on button "Katalog bestellen" at bounding box center [718, 459] width 378 height 24
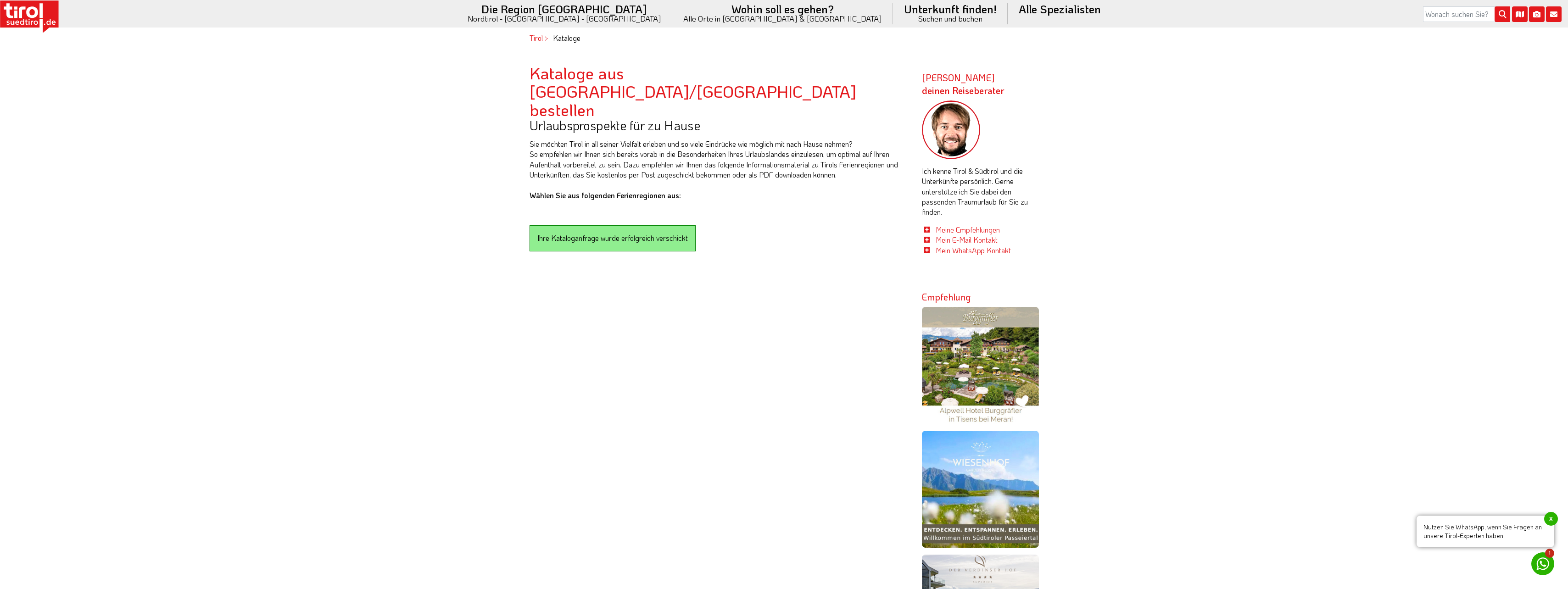
scroll to position [0, 0]
click at [633, 227] on div "Ihre Kataloganfrage wurde erfolgreich verschickt" at bounding box center [613, 239] width 166 height 26
